Goal: Transaction & Acquisition: Purchase product/service

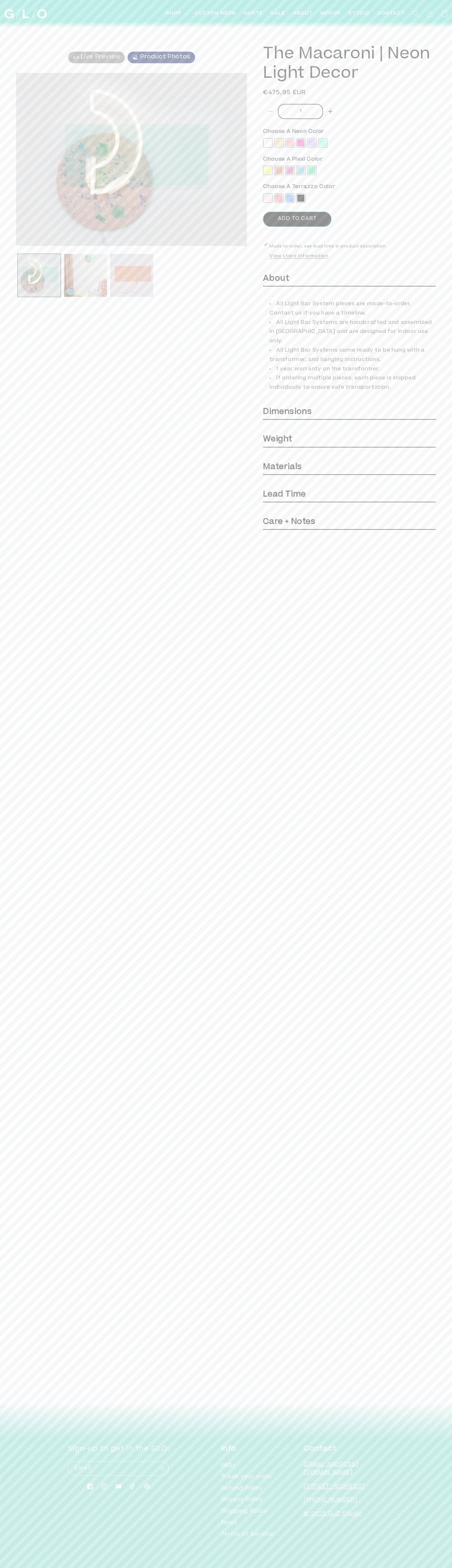
click at [297, 212] on button "Add to cart" at bounding box center [297, 219] width 68 height 15
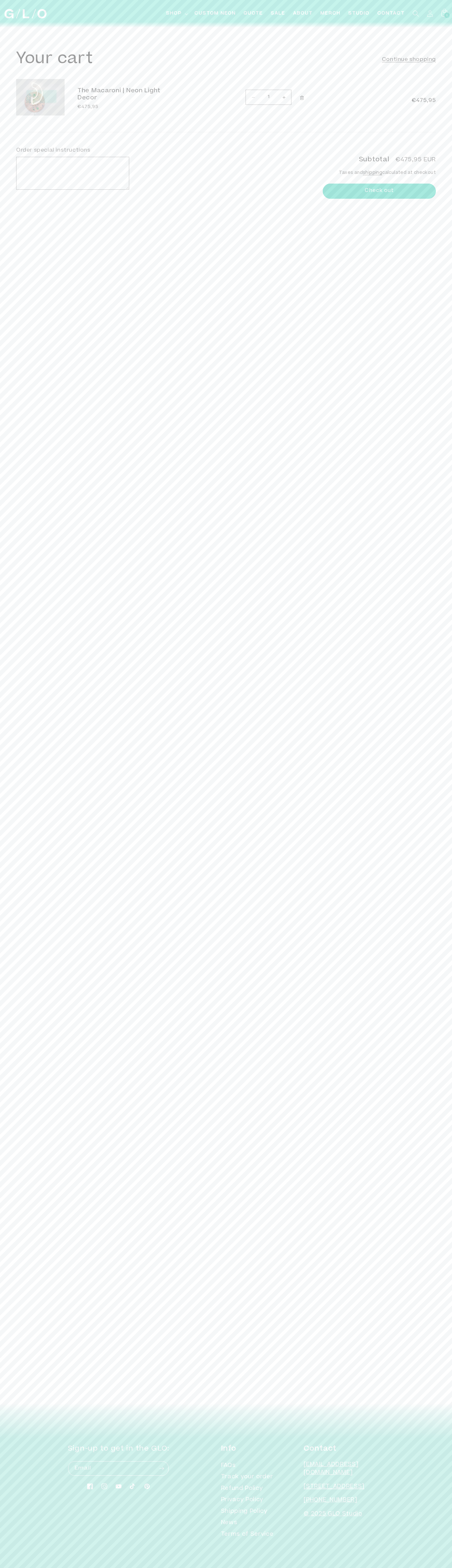
click at [323, 199] on button "Check out" at bounding box center [380, 191] width 113 height 15
